Goal: Check status: Check status

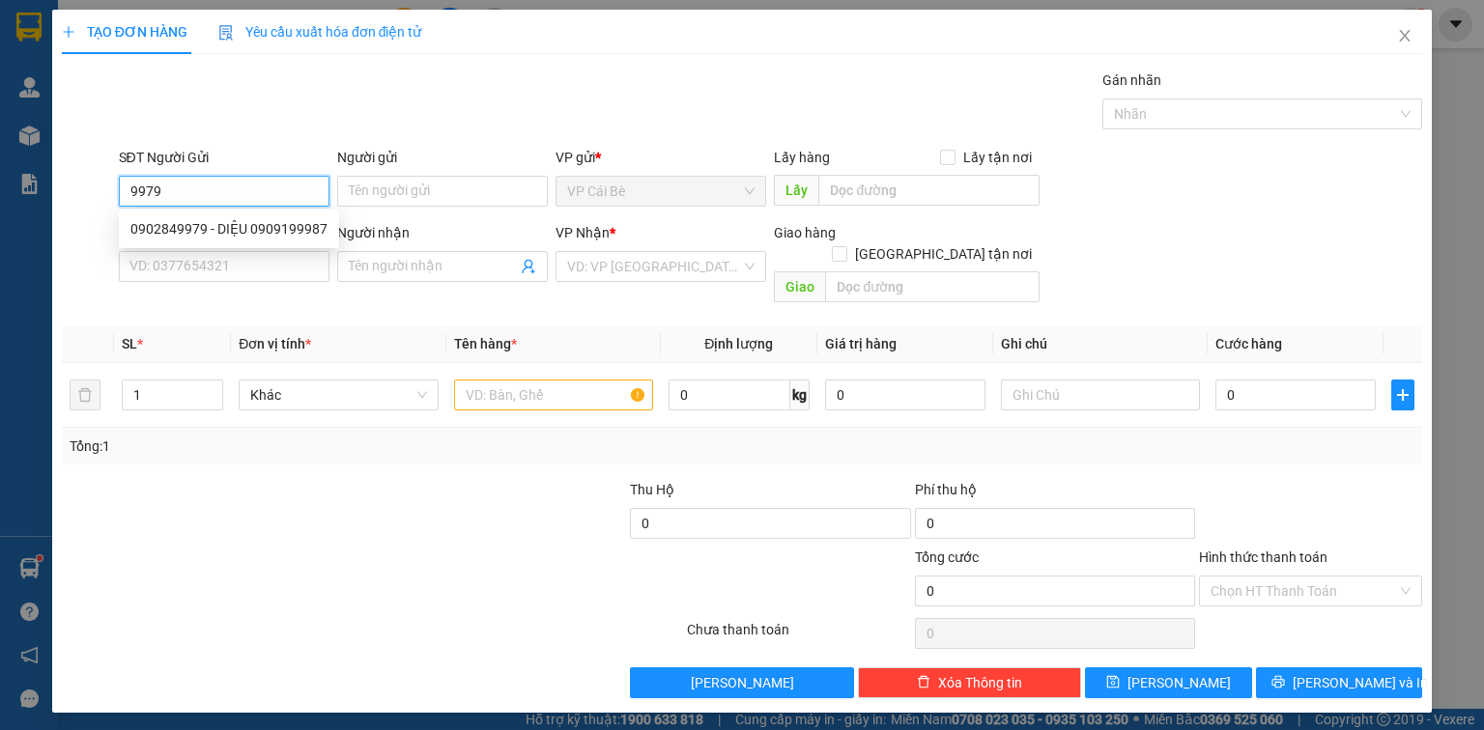
type input "9979"
click at [1313, 159] on div "SĐT Người Gửi 9979 Người gửi Tên người gửi VP gửi * VP [PERSON_NAME] Lấy hàng L…" at bounding box center [771, 181] width 1312 height 68
click at [1402, 43] on icon "close" at bounding box center [1404, 35] width 15 height 15
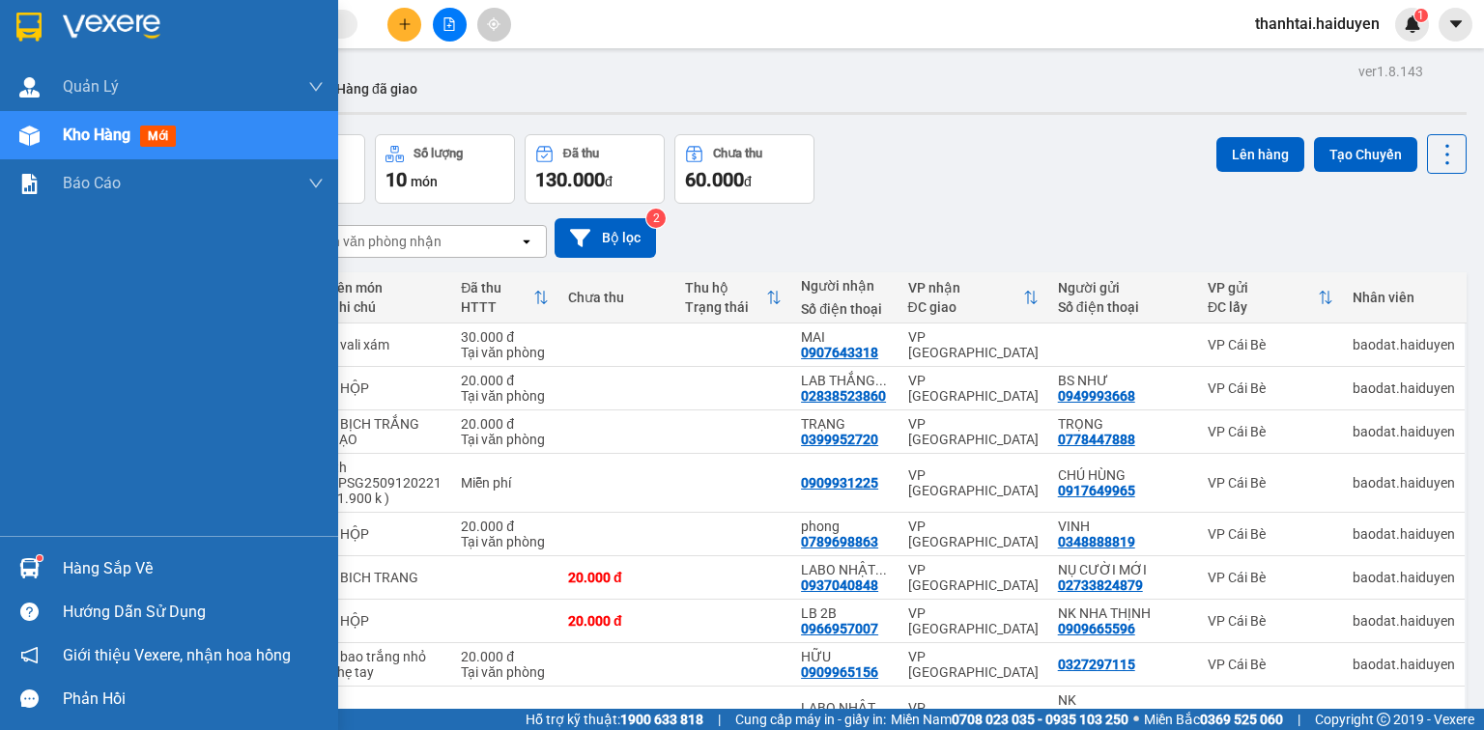
click at [71, 581] on div "Hàng sắp về" at bounding box center [193, 569] width 261 height 29
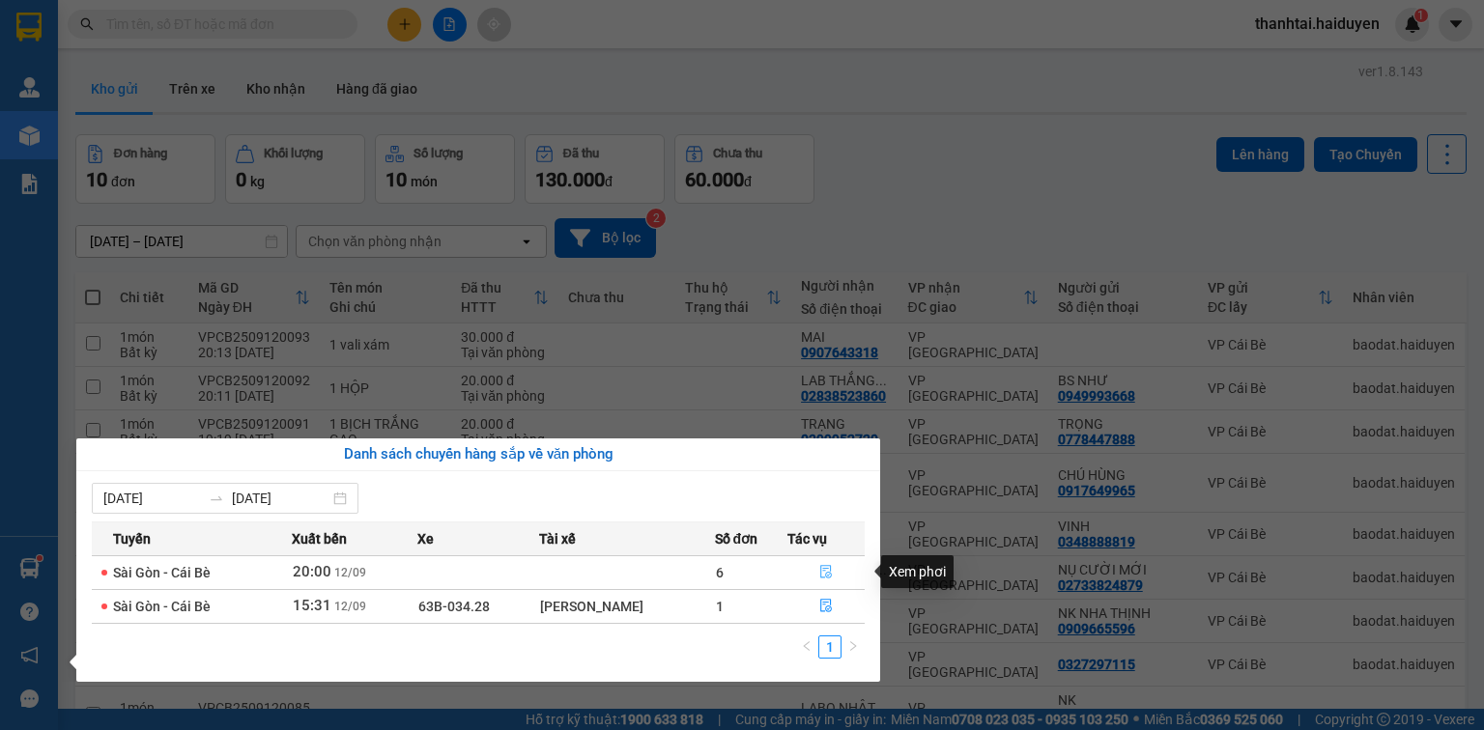
click at [828, 572] on icon "file-done" at bounding box center [826, 572] width 14 height 14
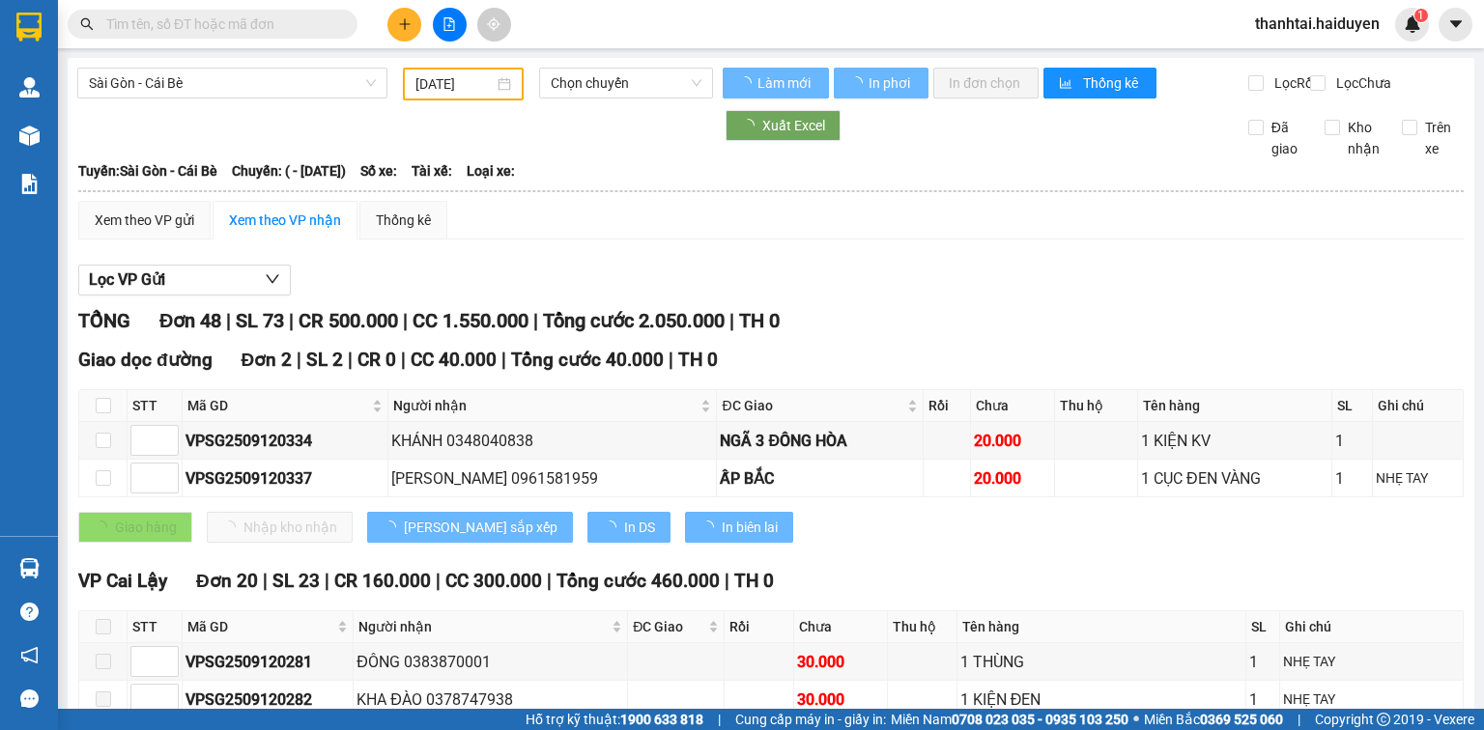
type input "[DATE]"
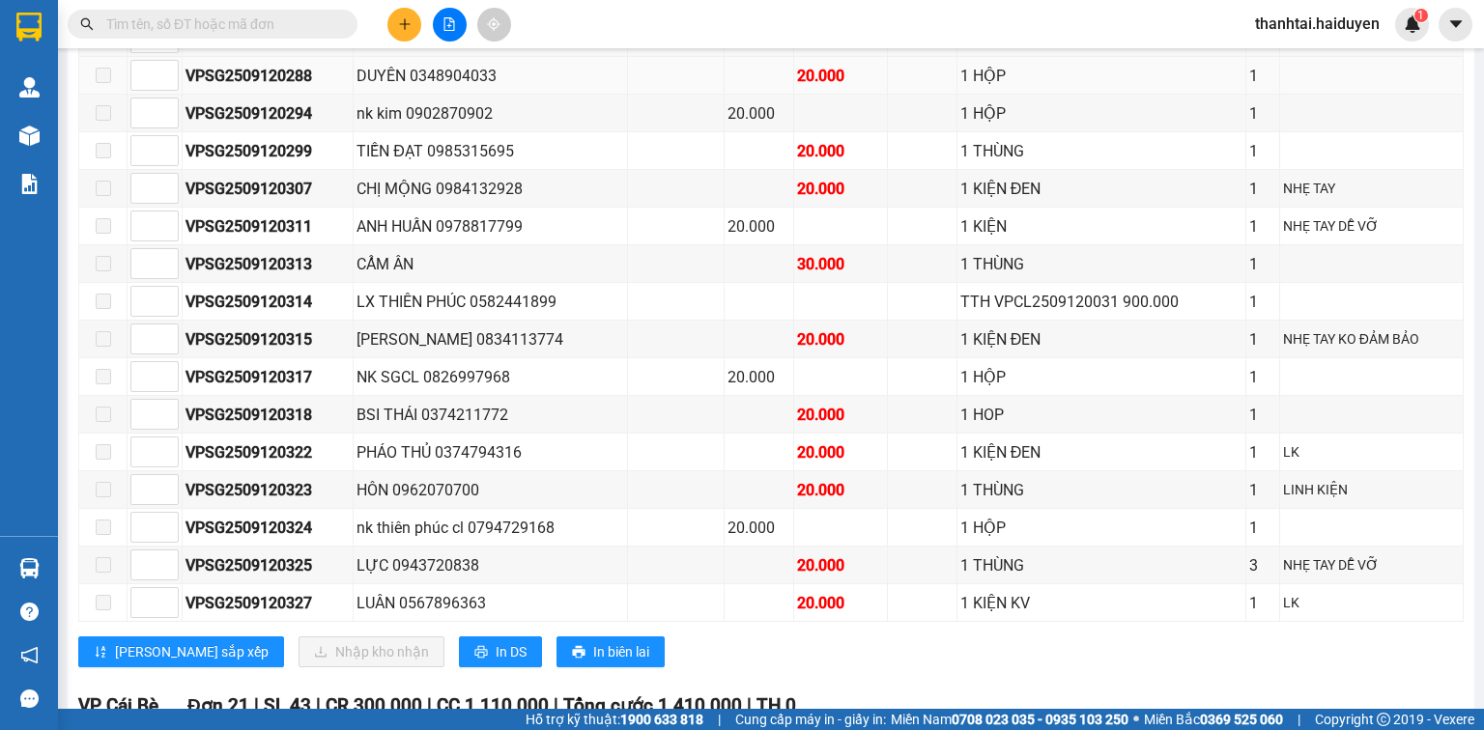
scroll to position [1082, 0]
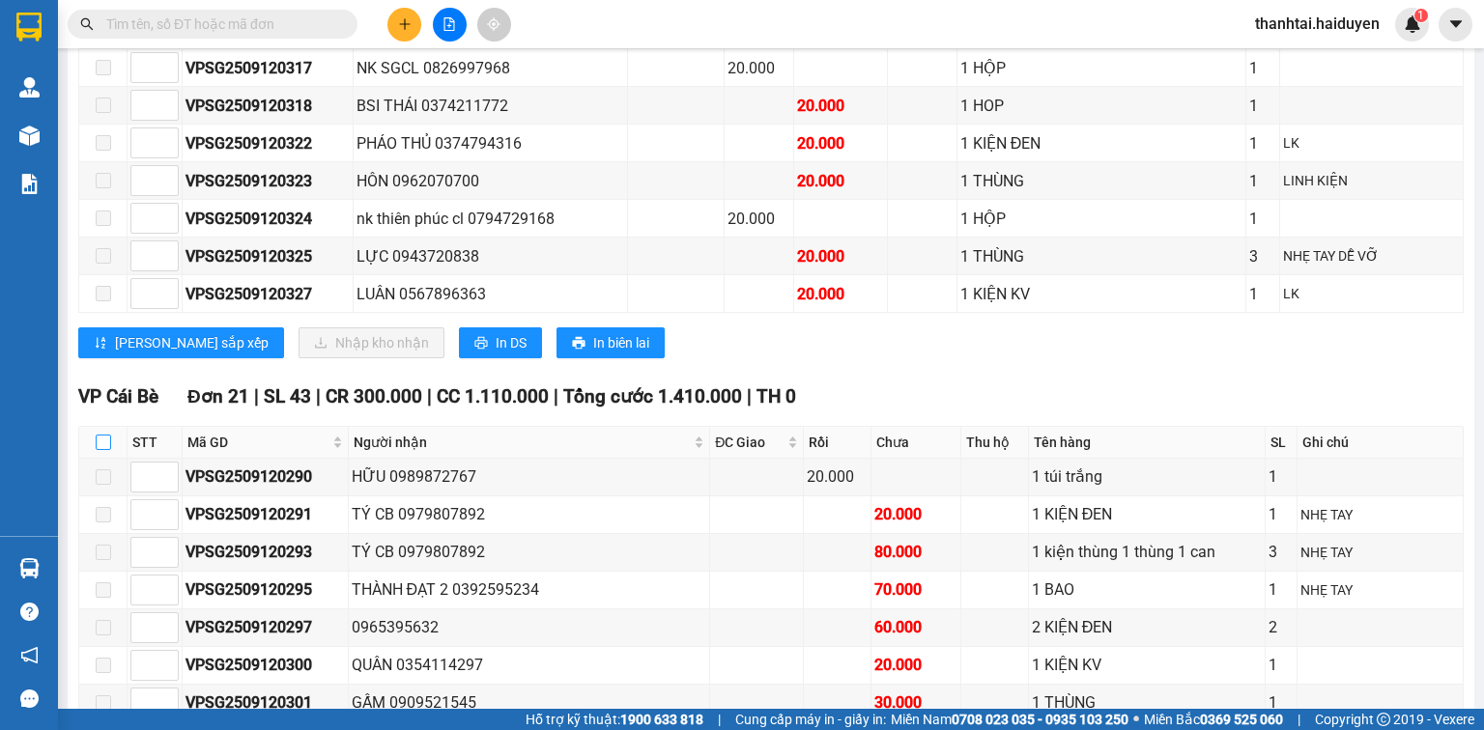
click at [104, 440] on input "checkbox" at bounding box center [103, 442] width 15 height 15
checkbox input "true"
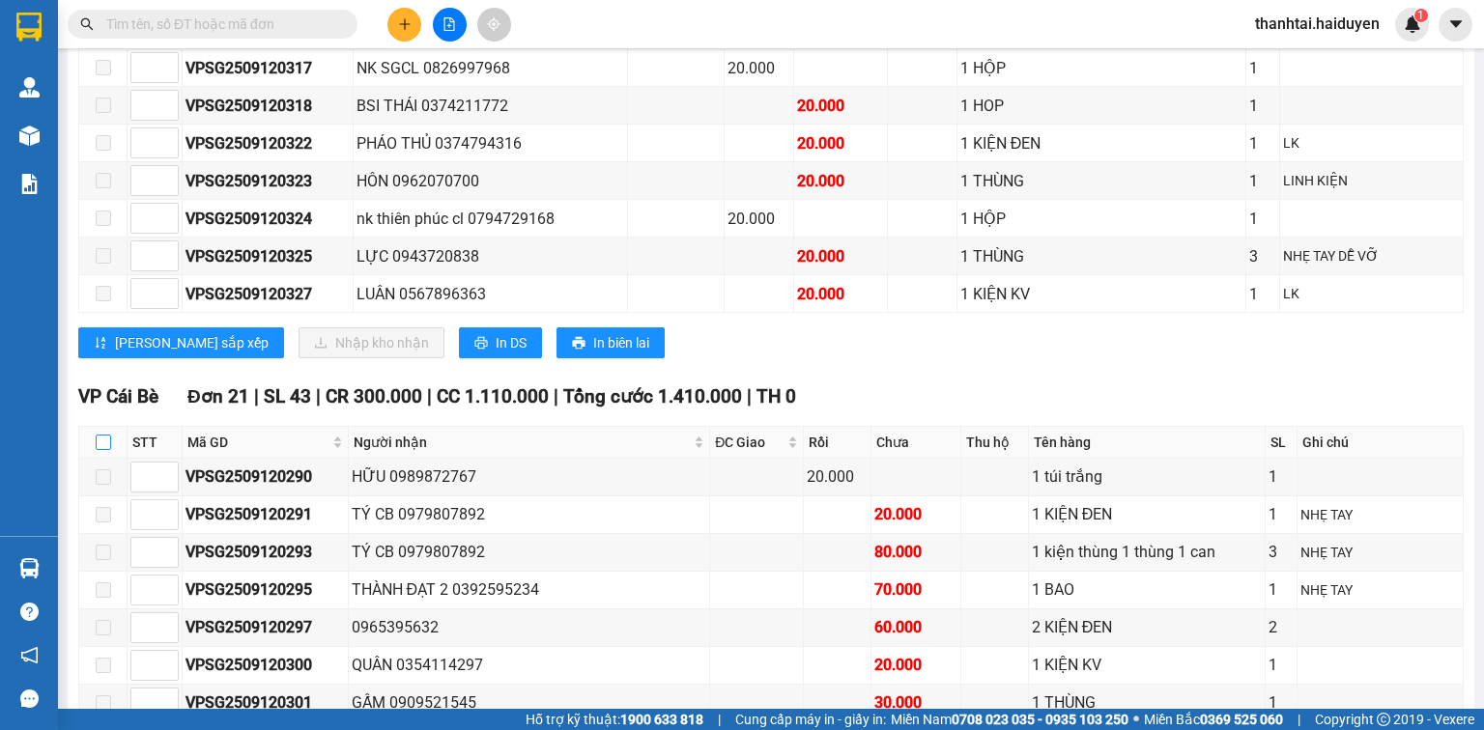
checkbox input "true"
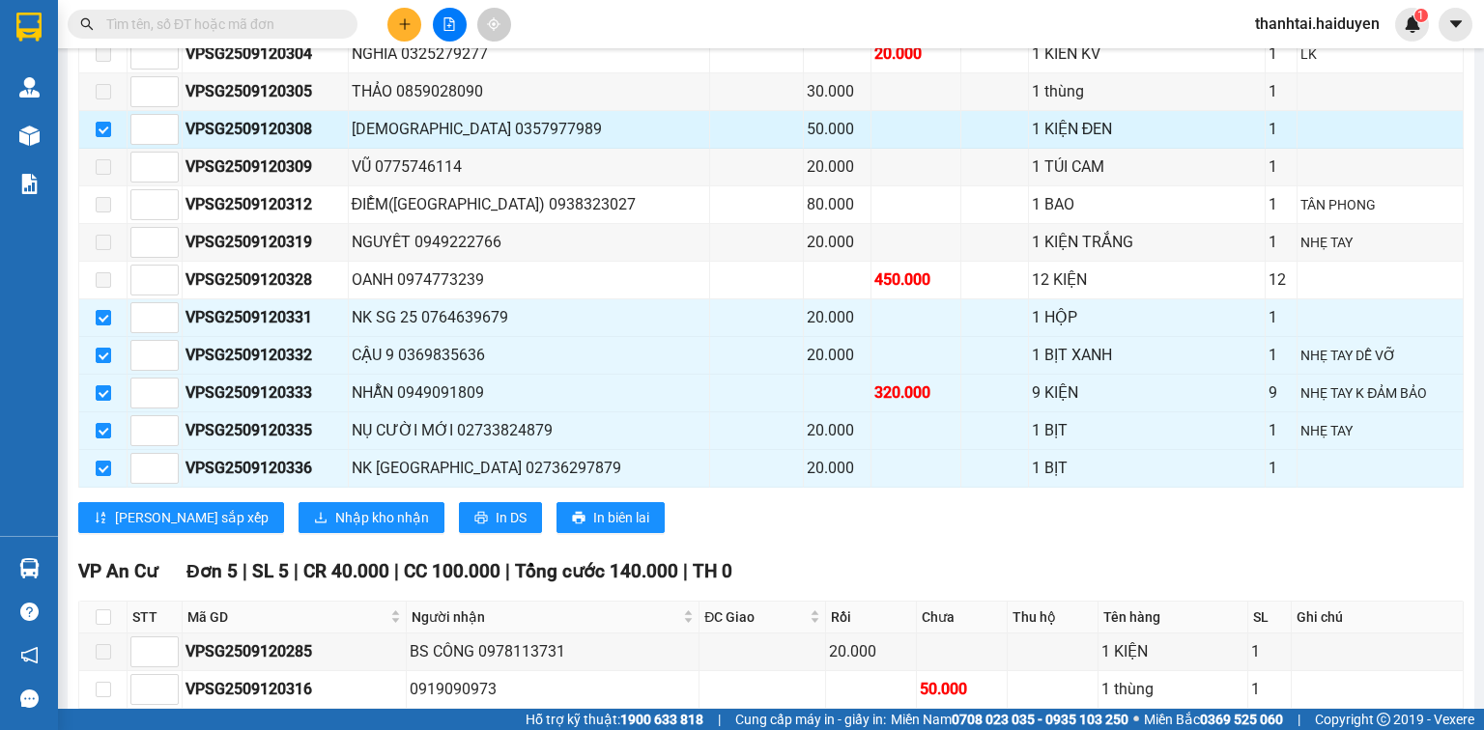
scroll to position [1855, 0]
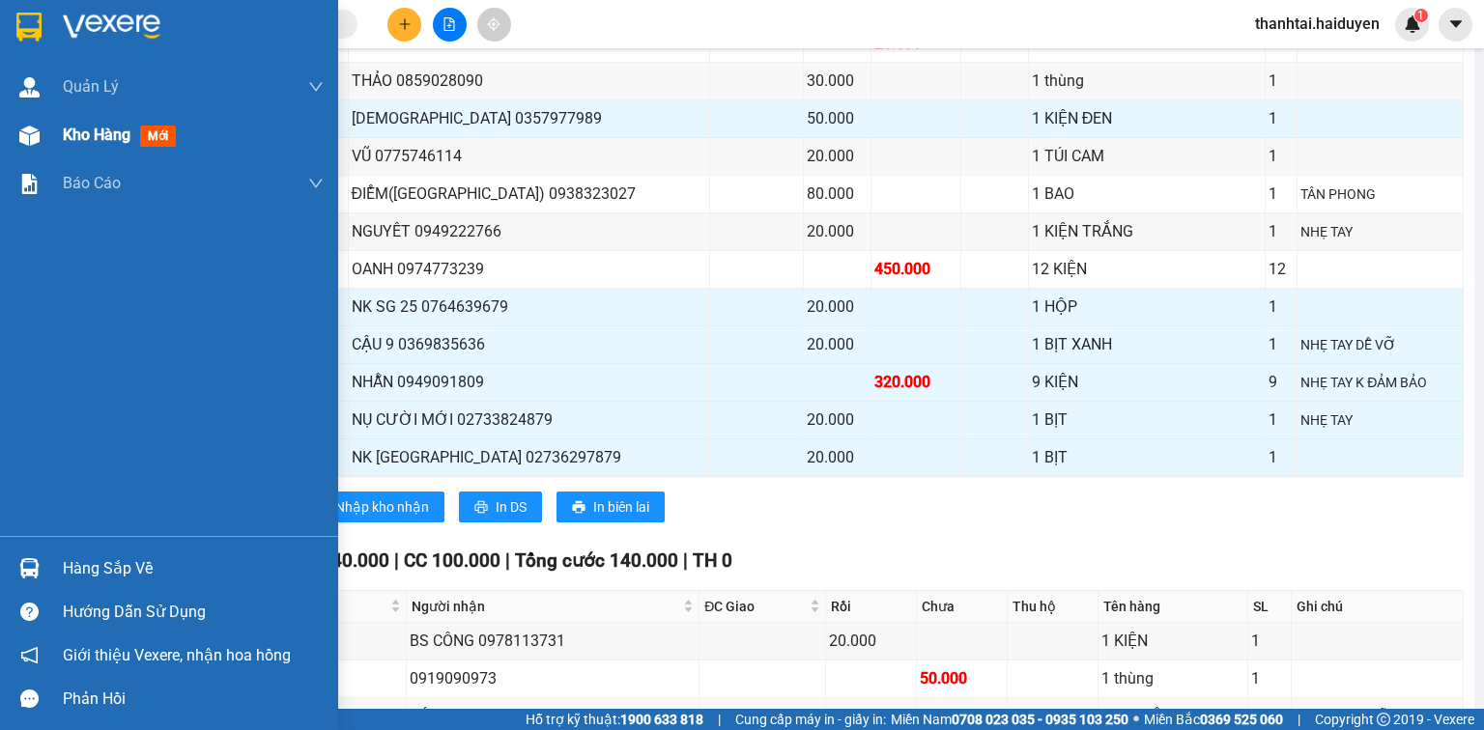
click at [96, 139] on span "Kho hàng" at bounding box center [97, 135] width 68 height 18
